Goal: Find specific page/section: Find specific page/section

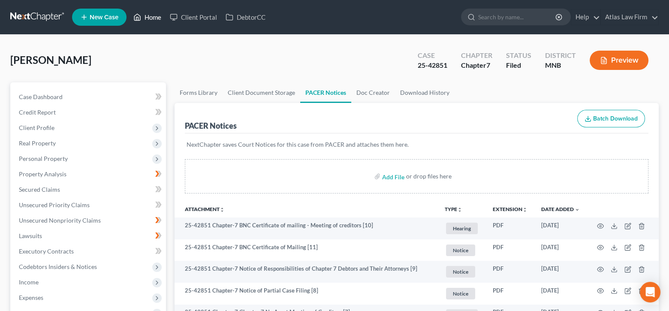
click at [149, 22] on link "Home" at bounding box center [147, 16] width 36 height 15
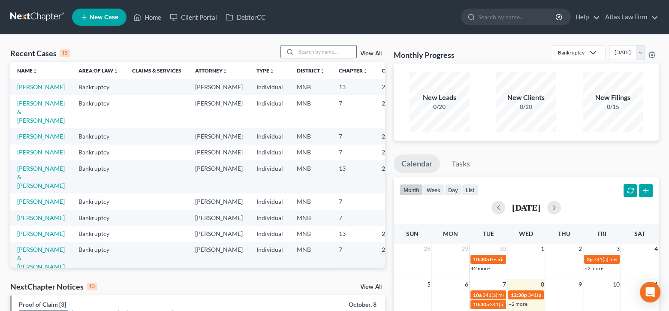
click at [336, 53] on input "search" at bounding box center [326, 51] width 60 height 12
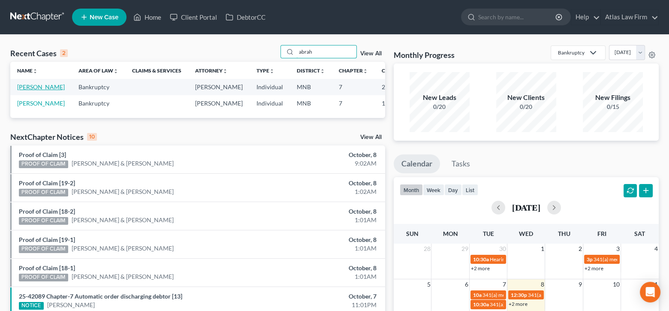
type input "abrah"
click at [28, 86] on link "[PERSON_NAME]" at bounding box center [41, 86] width 48 height 7
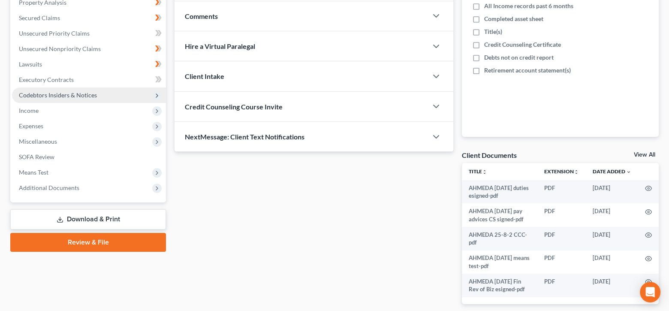
scroll to position [86, 0]
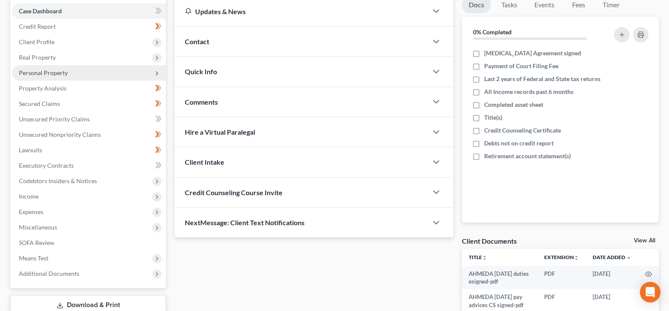
click at [53, 75] on span "Personal Property" at bounding box center [43, 72] width 49 height 7
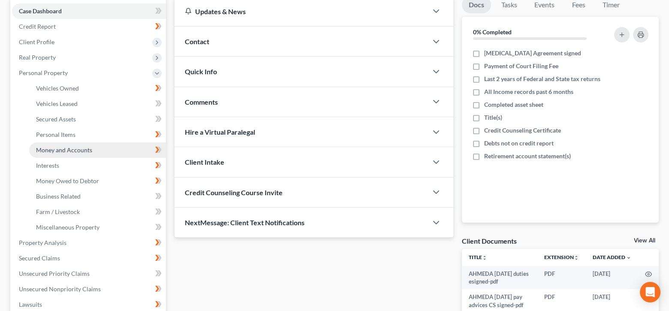
click at [81, 146] on span "Money and Accounts" at bounding box center [64, 149] width 56 height 7
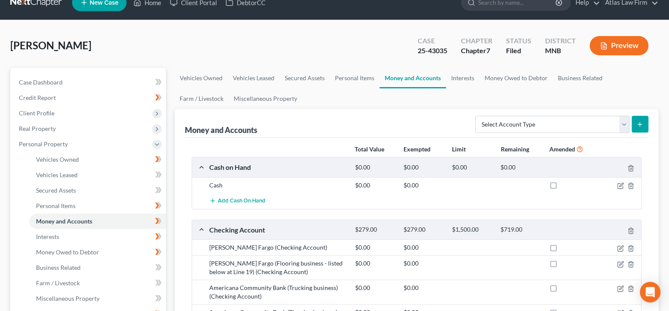
scroll to position [14, 0]
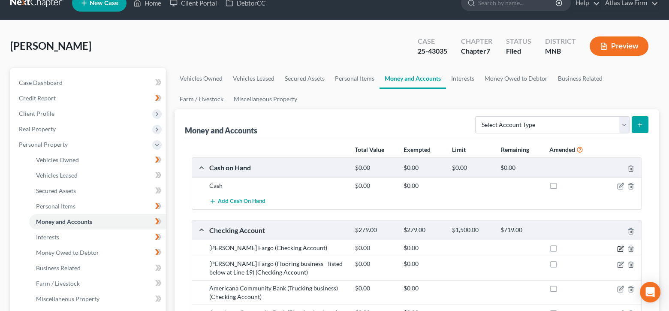
click at [618, 248] on icon "button" at bounding box center [620, 248] width 7 height 7
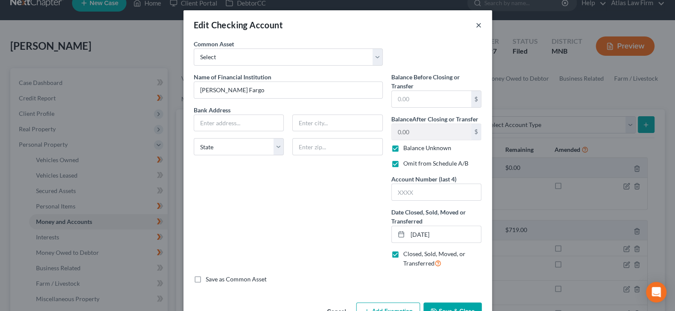
click at [476, 25] on button "×" at bounding box center [479, 25] width 6 height 10
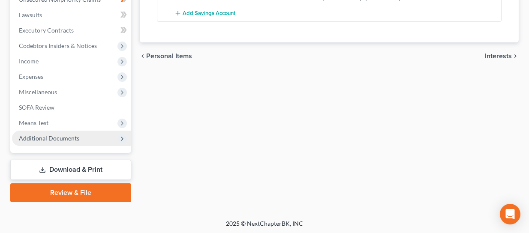
click at [68, 142] on span "Additional Documents" at bounding box center [71, 138] width 119 height 15
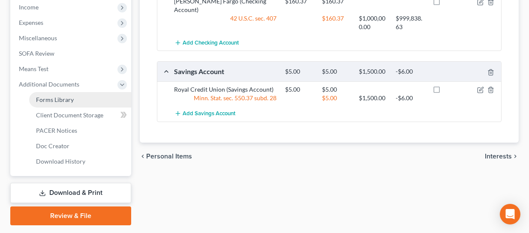
scroll to position [221, 0]
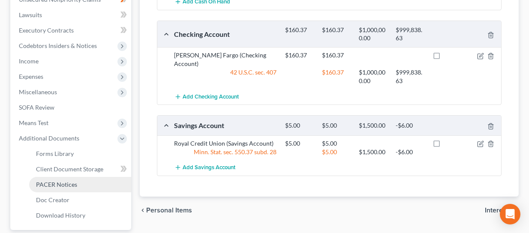
click at [70, 188] on link "PACER Notices" at bounding box center [80, 184] width 102 height 15
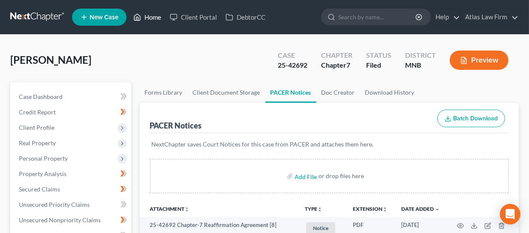
click at [147, 18] on link "Home" at bounding box center [147, 16] width 36 height 15
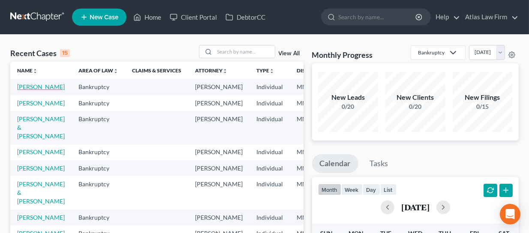
click at [23, 89] on link "[PERSON_NAME]" at bounding box center [41, 86] width 48 height 7
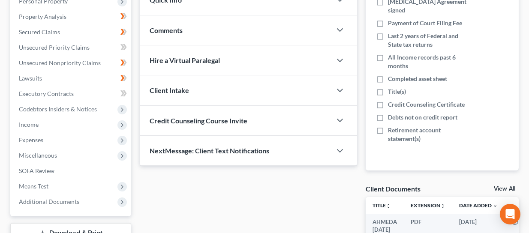
scroll to position [257, 0]
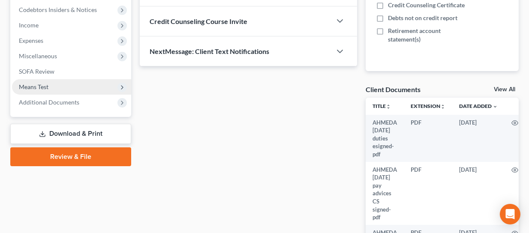
click at [51, 92] on span "Means Test" at bounding box center [71, 86] width 119 height 15
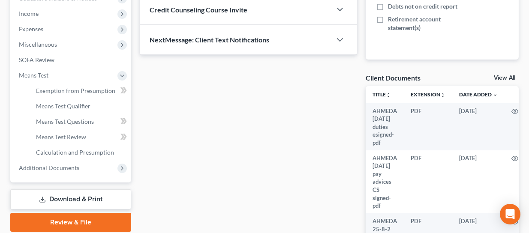
scroll to position [252, 0]
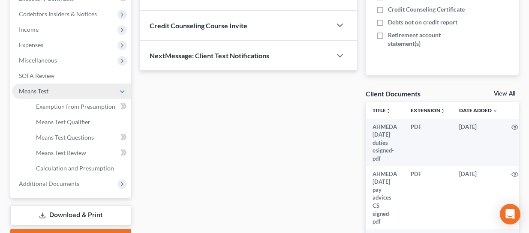
click at [47, 88] on span "Means Test" at bounding box center [34, 90] width 30 height 7
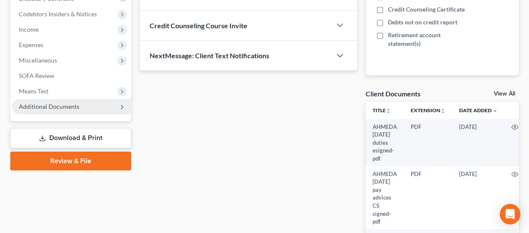
click at [50, 104] on span "Additional Documents" at bounding box center [49, 106] width 60 height 7
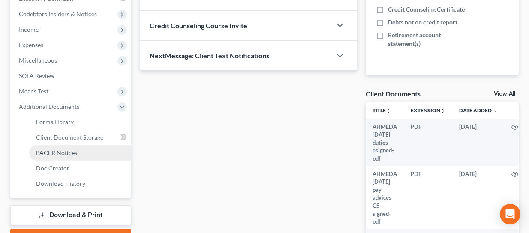
click at [69, 157] on link "PACER Notices" at bounding box center [80, 152] width 102 height 15
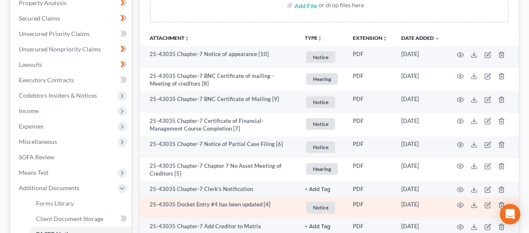
scroll to position [328, 0]
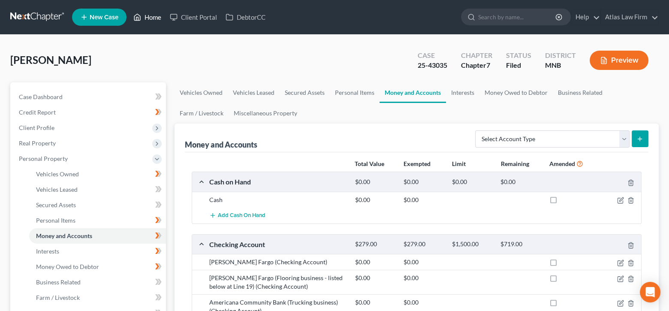
click at [151, 18] on link "Home" at bounding box center [147, 16] width 36 height 15
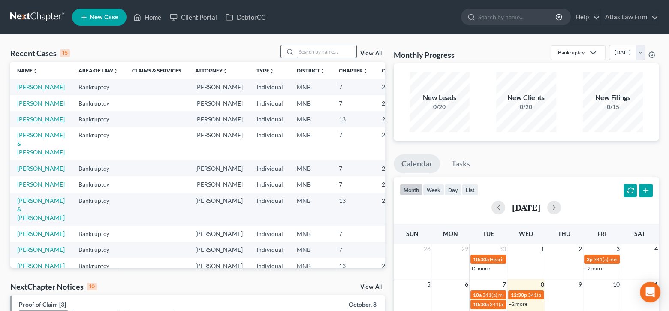
click at [334, 49] on input "search" at bounding box center [326, 51] width 60 height 12
type input "[PERSON_NAME]"
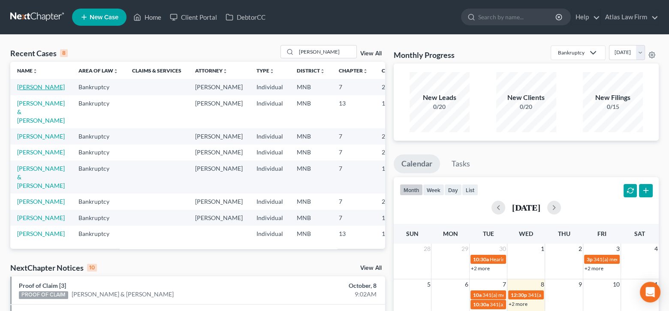
click at [24, 89] on link "[PERSON_NAME]" at bounding box center [41, 86] width 48 height 7
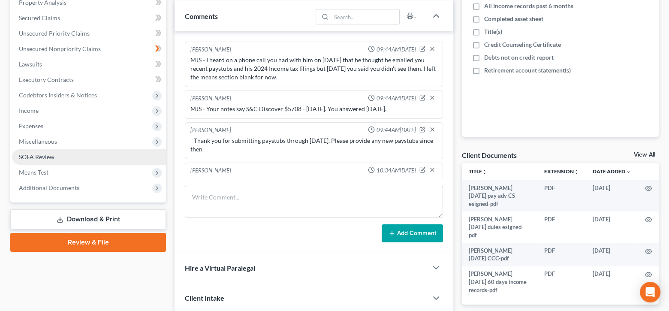
scroll to position [255, 0]
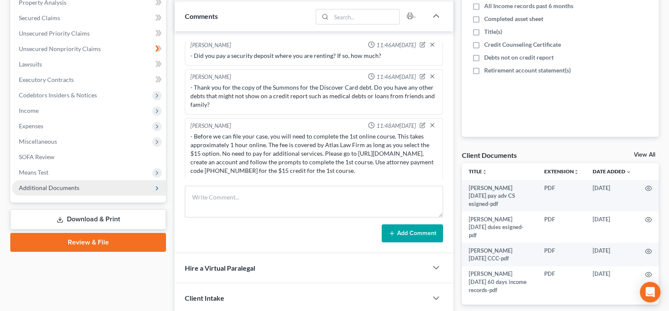
click at [60, 184] on span "Additional Documents" at bounding box center [49, 187] width 60 height 7
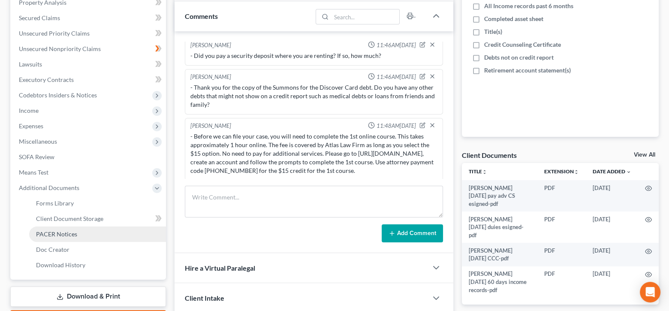
click at [85, 234] on link "PACER Notices" at bounding box center [97, 233] width 137 height 15
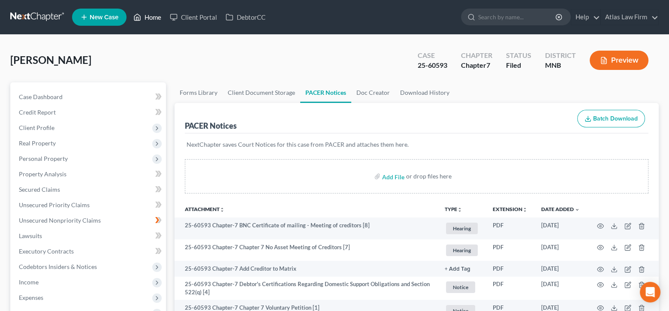
click at [154, 17] on link "Home" at bounding box center [147, 16] width 36 height 15
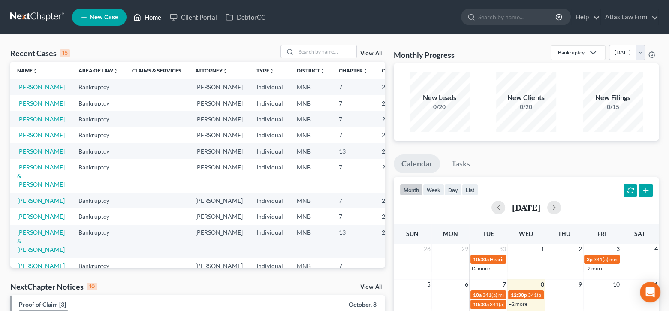
click at [154, 15] on link "Home" at bounding box center [147, 16] width 36 height 15
